Goal: Transaction & Acquisition: Purchase product/service

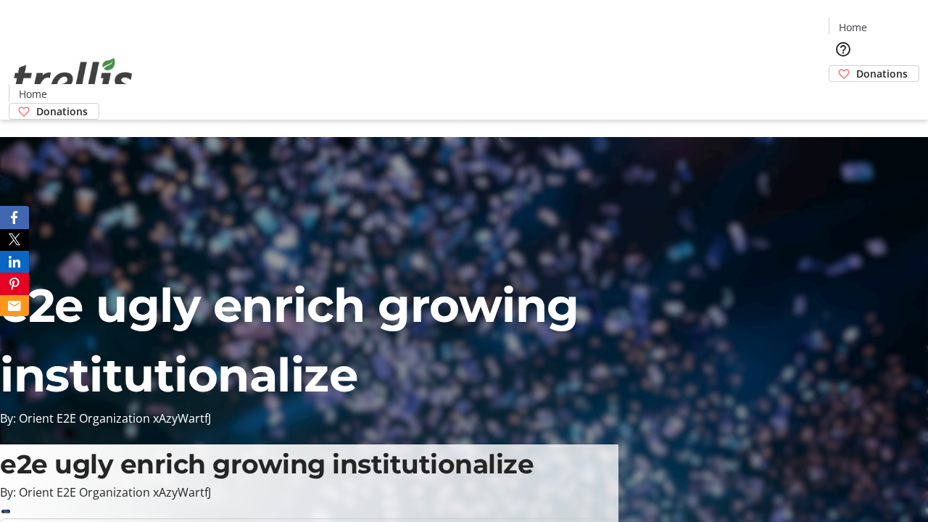
click at [856, 66] on span "Donations" at bounding box center [881, 73] width 51 height 15
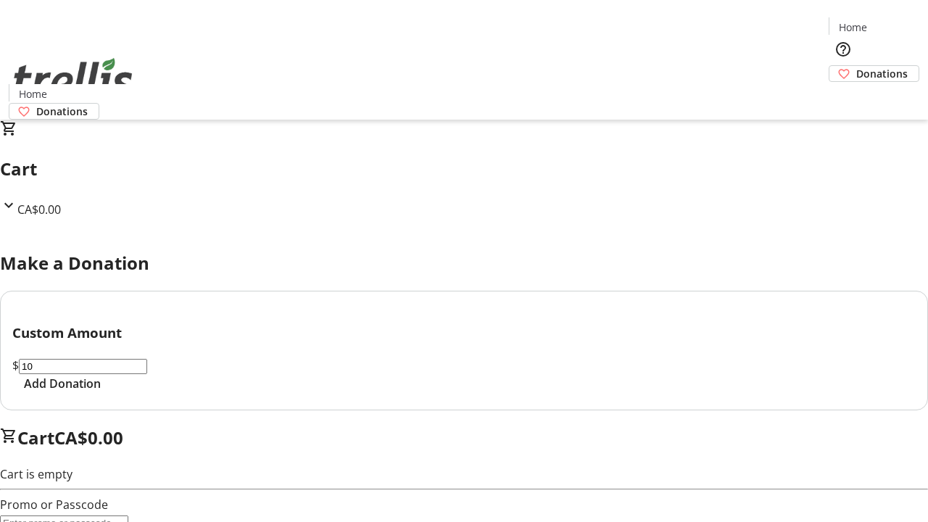
click at [101, 392] on span "Add Donation" at bounding box center [62, 383] width 77 height 17
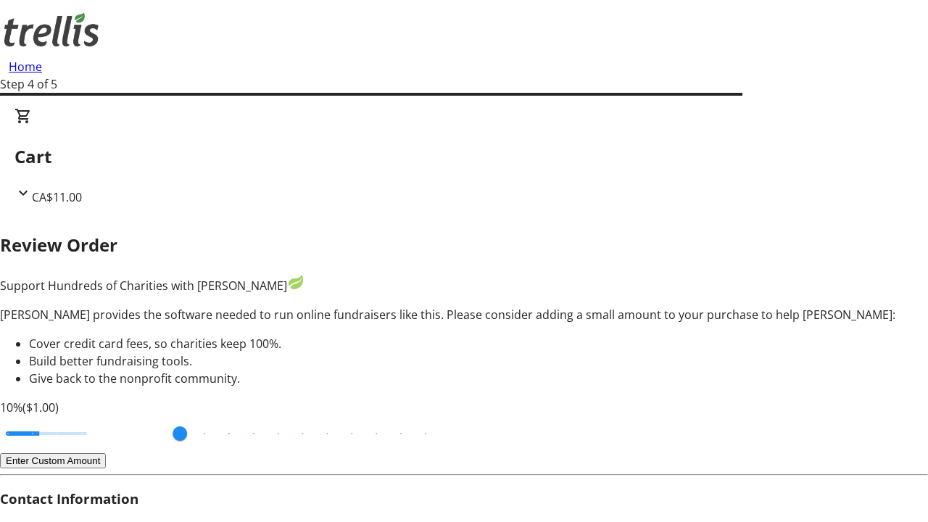
type input "20"
click at [102, 417] on input "Cover fees percentage" at bounding box center [47, 433] width 112 height 32
